Goal: Task Accomplishment & Management: Manage account settings

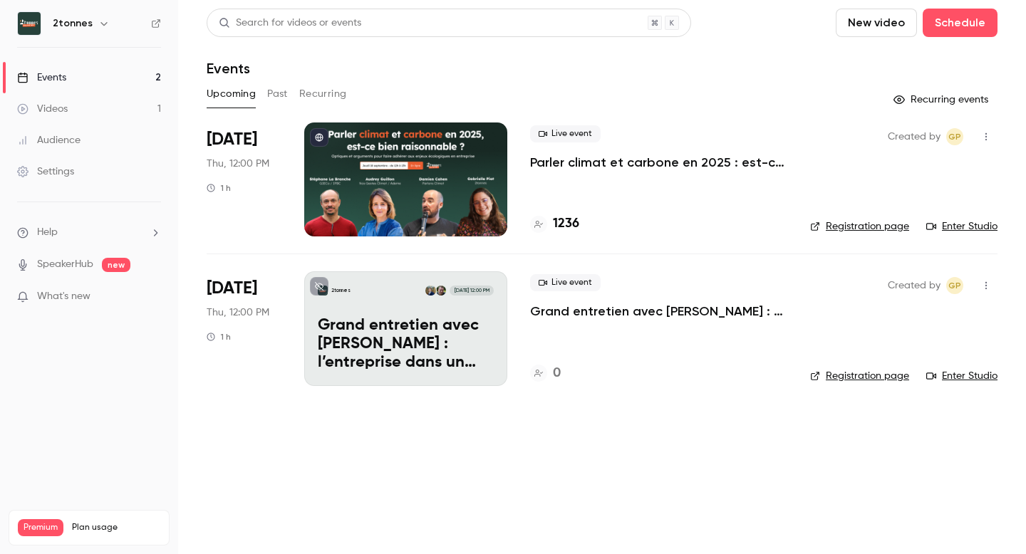
click at [308, 242] on li "[DATE] Thu, 12:00 PM 1 h Live event Parler climat et carbone en 2025 : est-ce b…" at bounding box center [602, 188] width 791 height 131
click at [363, 191] on div at bounding box center [405, 180] width 203 height 114
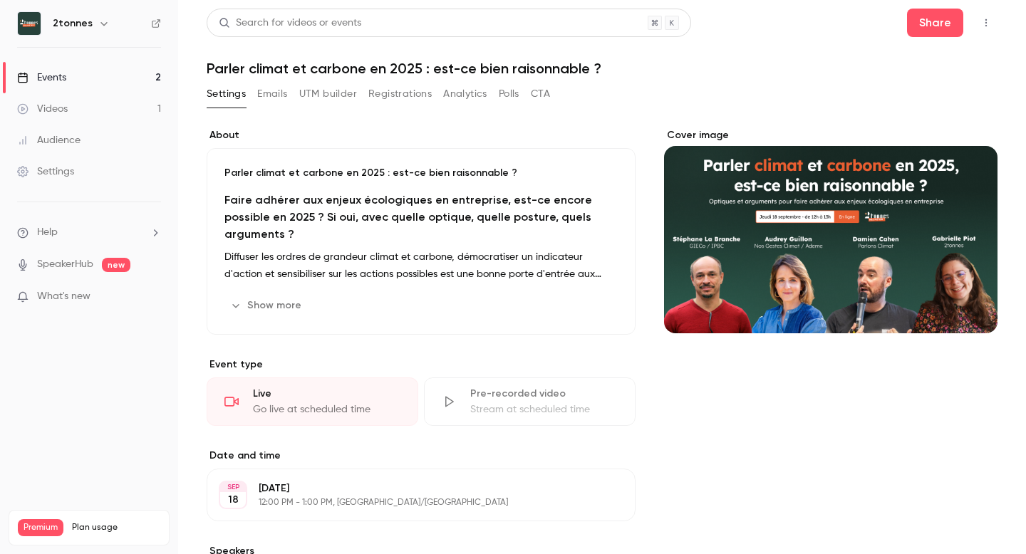
click at [333, 98] on button "UTM builder" at bounding box center [328, 94] width 58 height 23
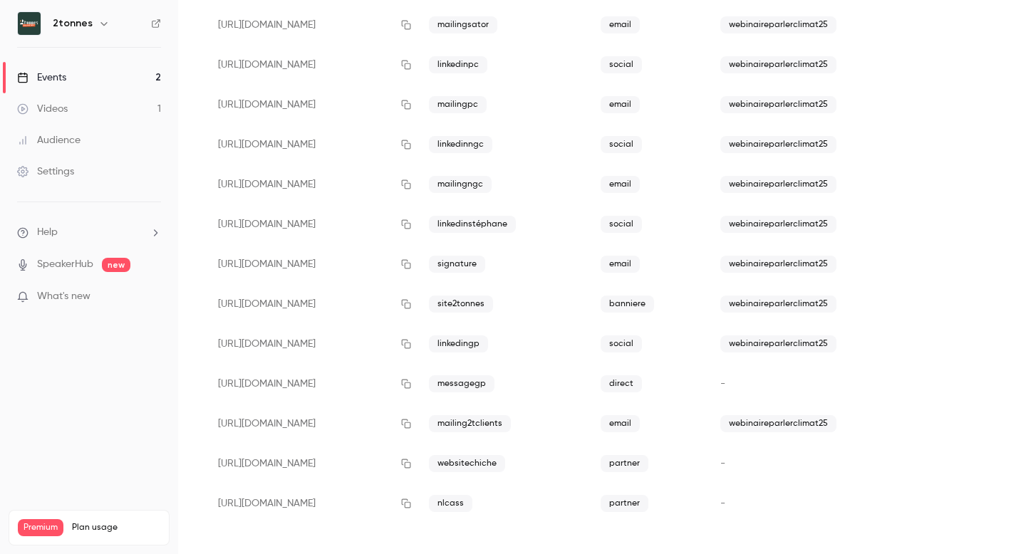
scroll to position [378, 0]
click at [410, 343] on icon "button" at bounding box center [405, 343] width 9 height 9
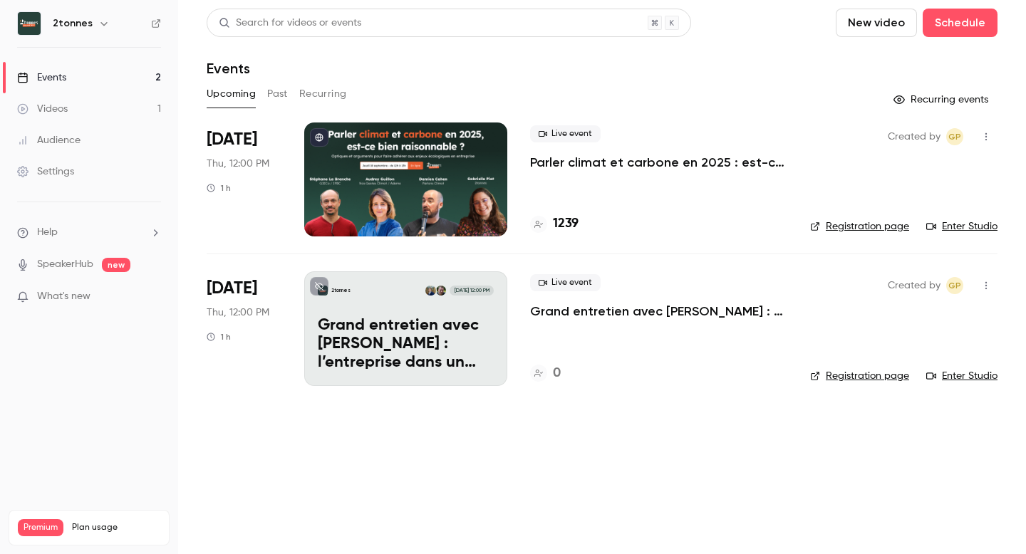
click at [380, 159] on div at bounding box center [405, 180] width 203 height 114
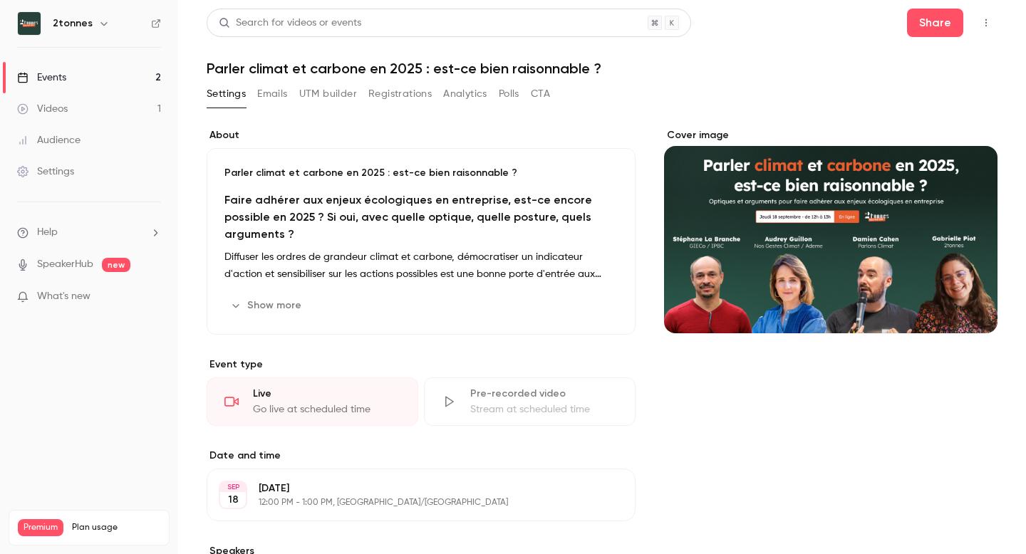
click at [326, 95] on button "UTM builder" at bounding box center [328, 94] width 58 height 23
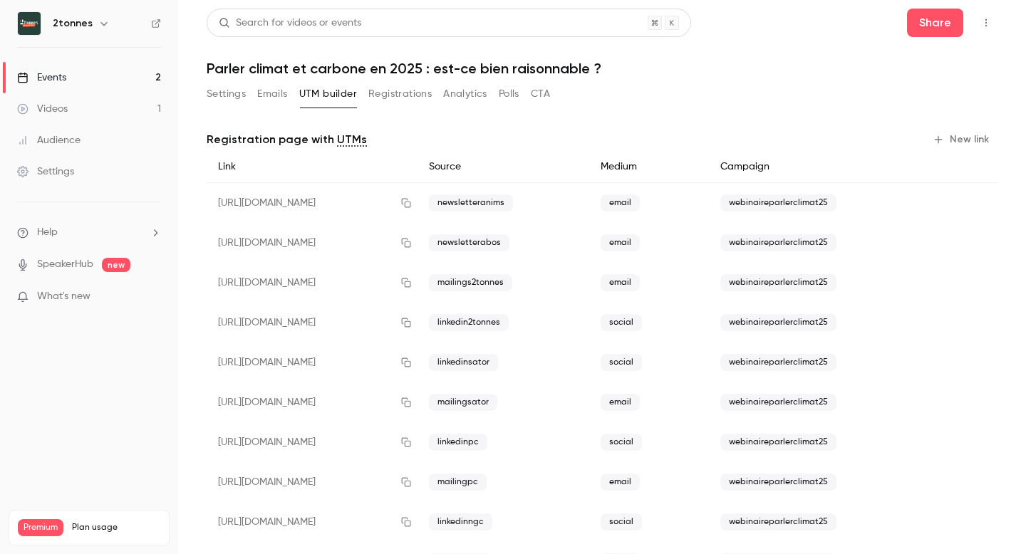
click at [402, 89] on button "Registrations" at bounding box center [399, 94] width 63 height 23
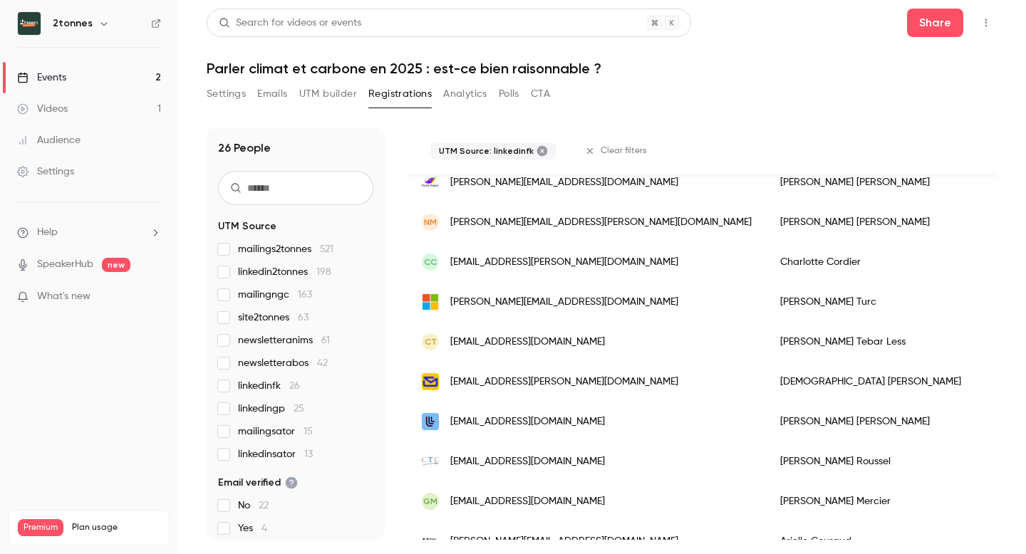
scroll to position [571, 0]
